Goal: Navigation & Orientation: Find specific page/section

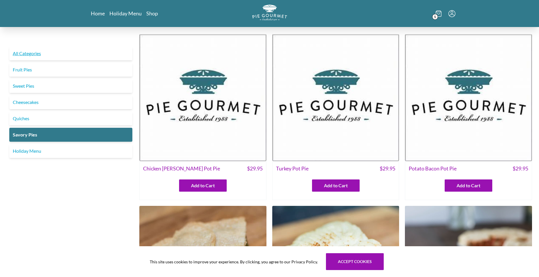
click at [28, 57] on link "All Categories" at bounding box center [70, 53] width 123 height 14
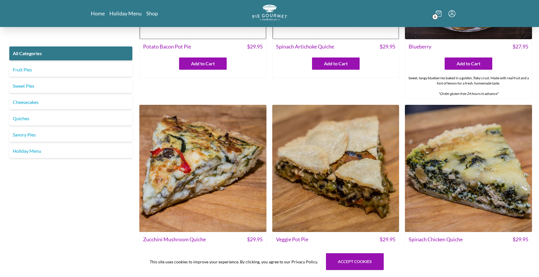
scroll to position [290, 0]
click at [151, 14] on link "Shop" at bounding box center [152, 13] width 12 height 7
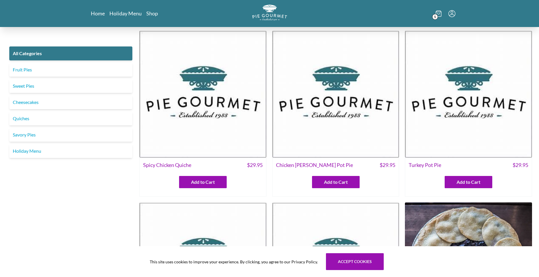
click at [126, 17] on div "Home Holiday Menu Shop 1" at bounding box center [269, 13] width 371 height 27
click at [126, 15] on link "Holiday Menu" at bounding box center [125, 13] width 33 height 7
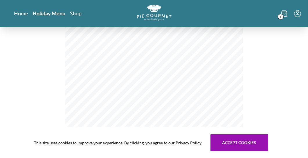
scroll to position [128, 0]
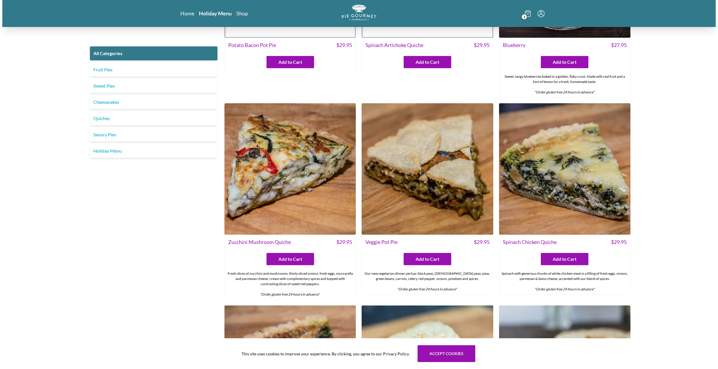
scroll to position [309, 0]
